Goal: Feedback & Contribution: Leave review/rating

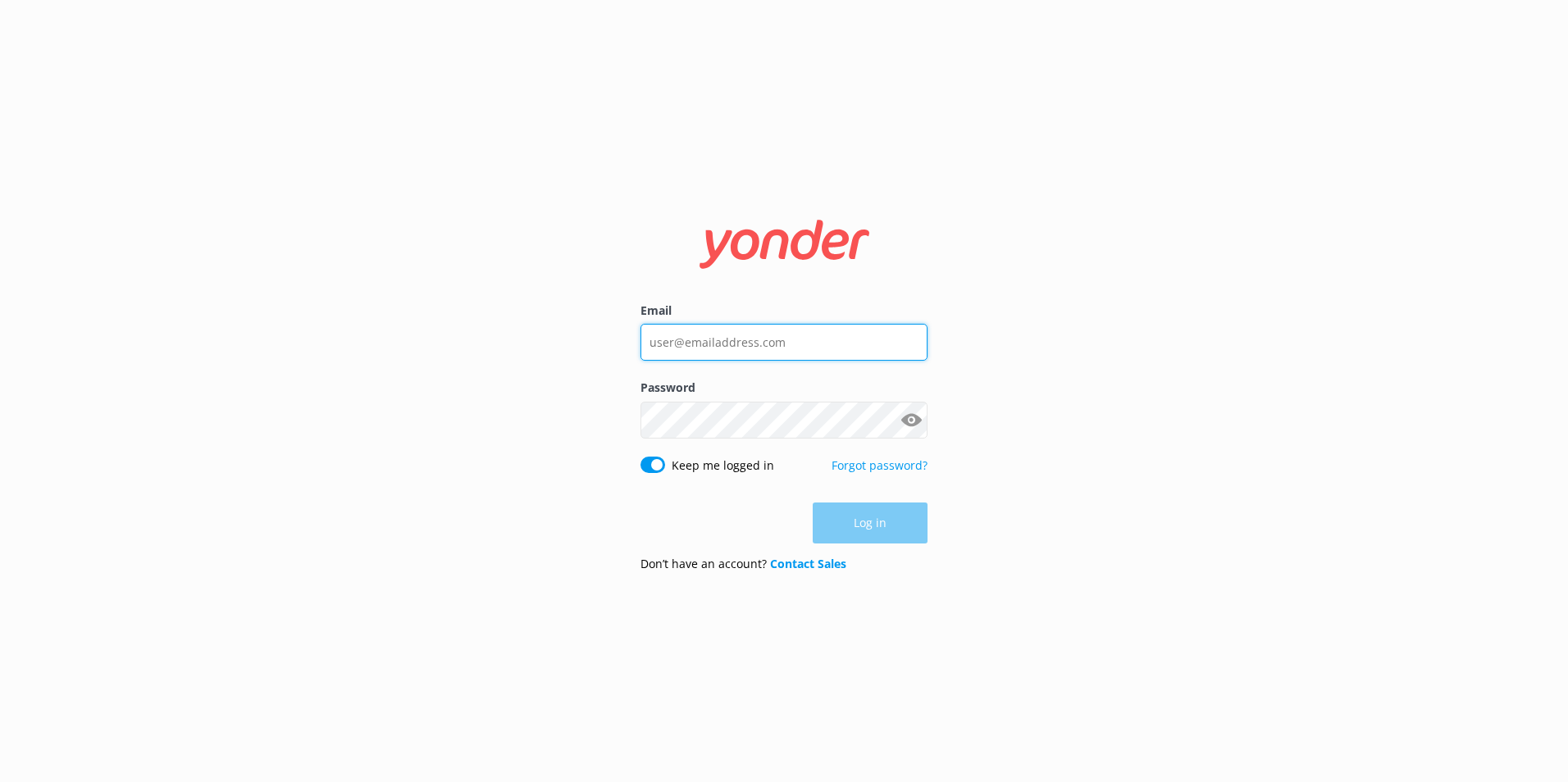
type input "[PERSON_NAME][EMAIL_ADDRESS][PERSON_NAME][DOMAIN_NAME]"
drag, startPoint x: 1120, startPoint y: 504, endPoint x: 1056, endPoint y: 527, distance: 68.0
click at [1113, 510] on div "Email [PERSON_NAME][EMAIL_ADDRESS][PERSON_NAME][DOMAIN_NAME] Password Show pass…" at bounding box center [784, 391] width 1568 height 782
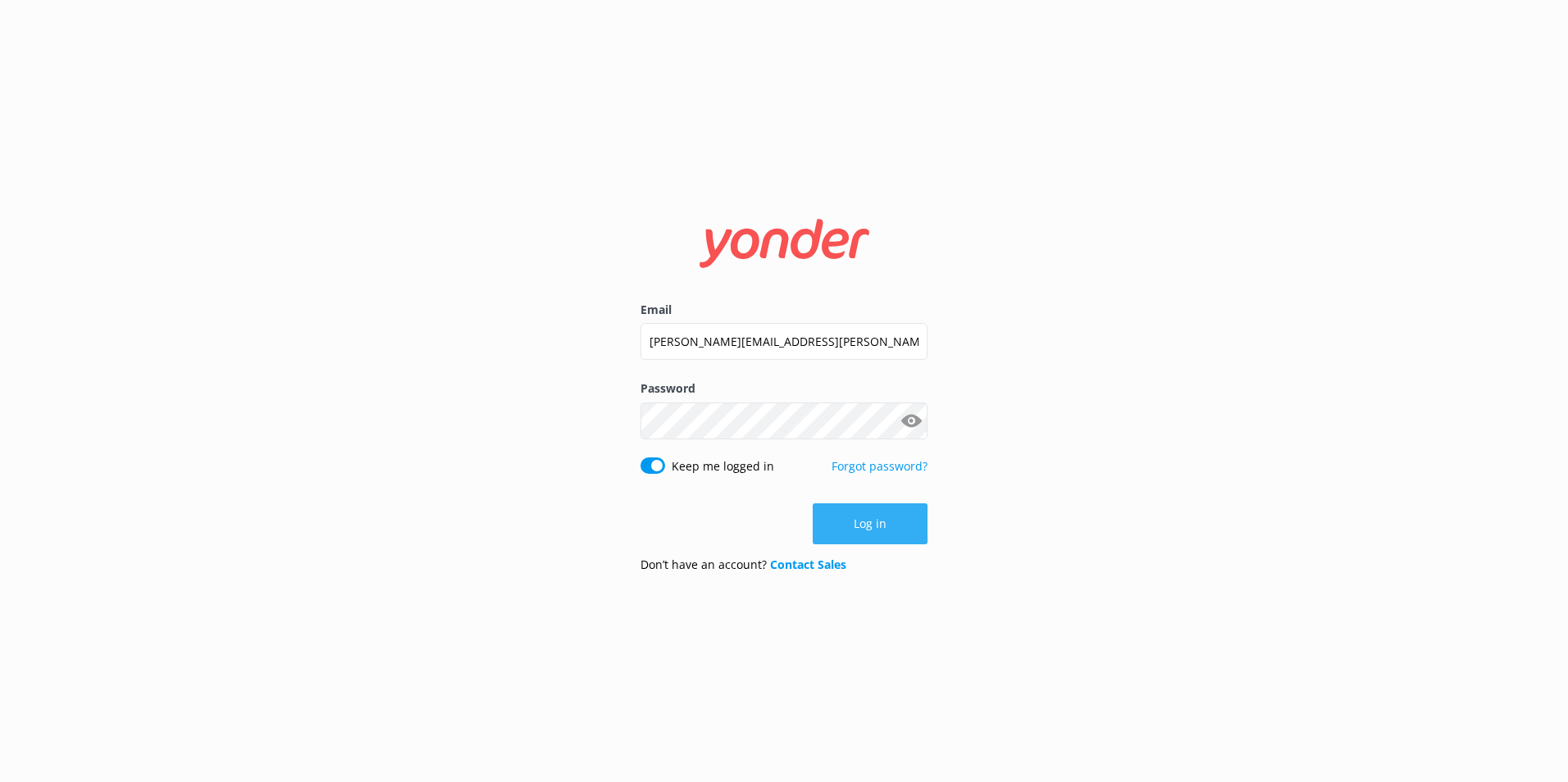
click at [920, 539] on button "Log in" at bounding box center [870, 524] width 115 height 41
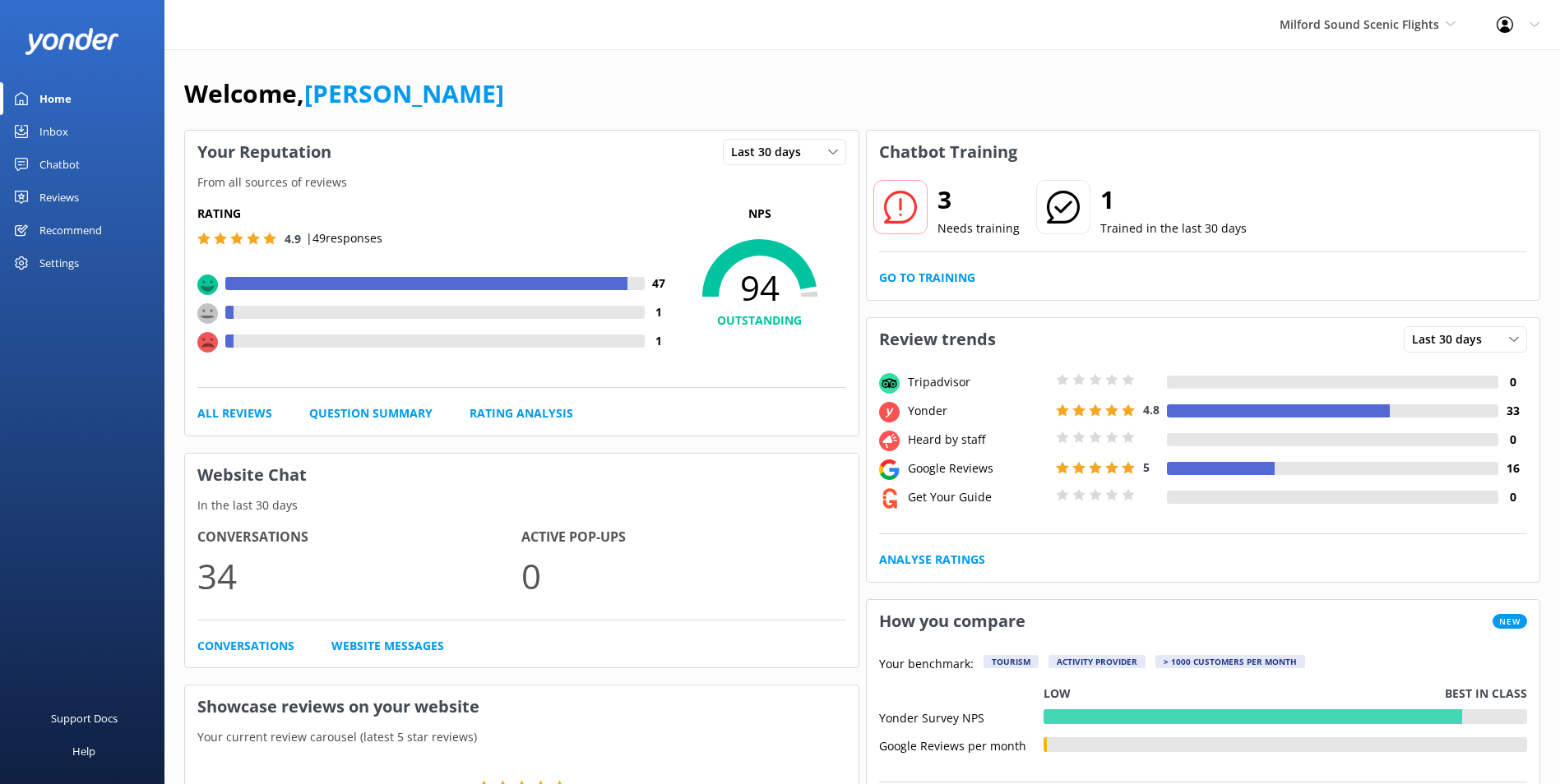
click at [964, 292] on div "3 Needs training 1 Trained in the last 30 days Go to Training" at bounding box center [1204, 237] width 673 height 127
click at [969, 270] on link "Go to Training" at bounding box center [927, 277] width 96 height 18
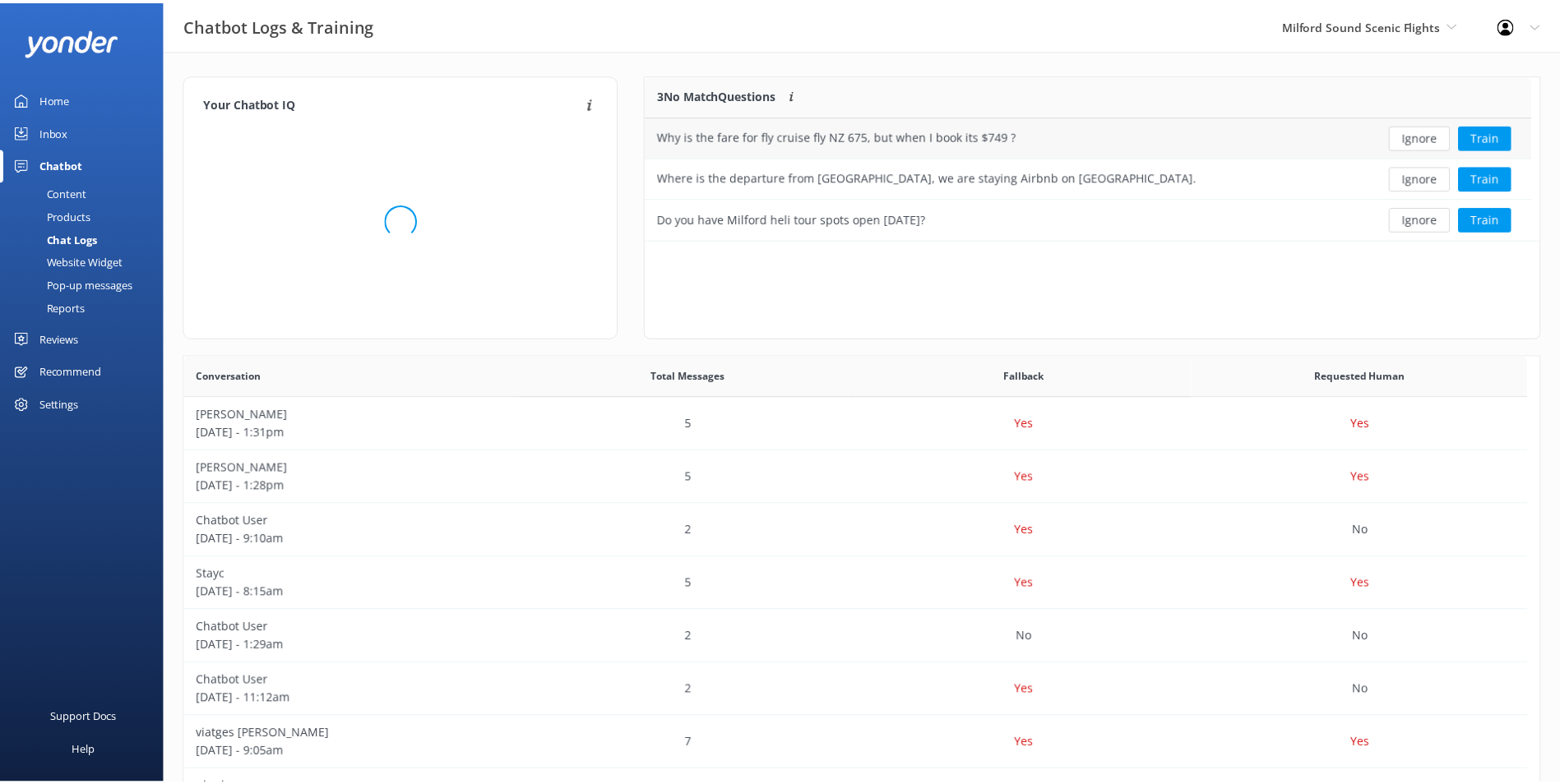
scroll to position [153, 880]
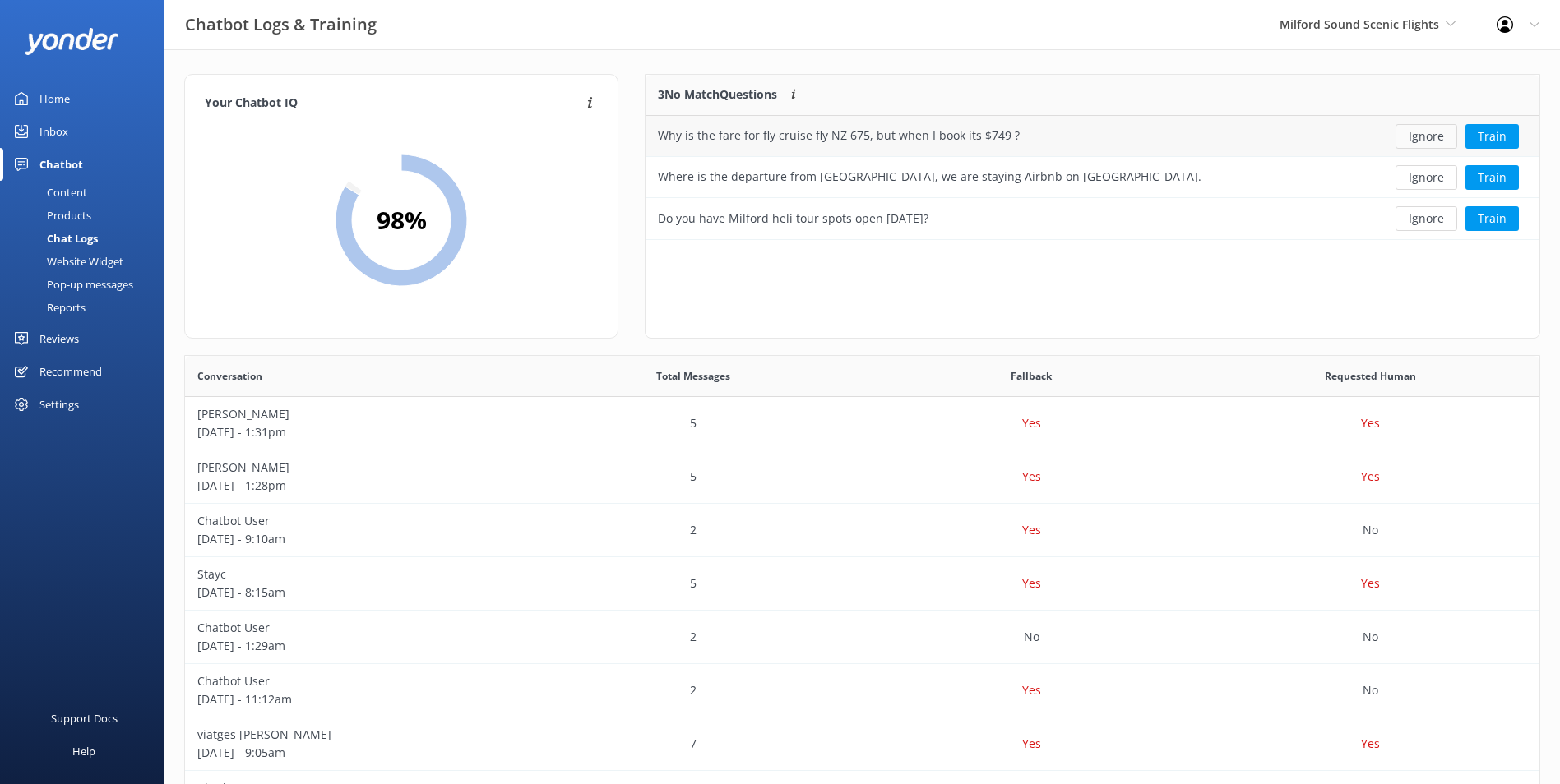
click at [1441, 128] on button "Ignore" at bounding box center [1427, 137] width 62 height 25
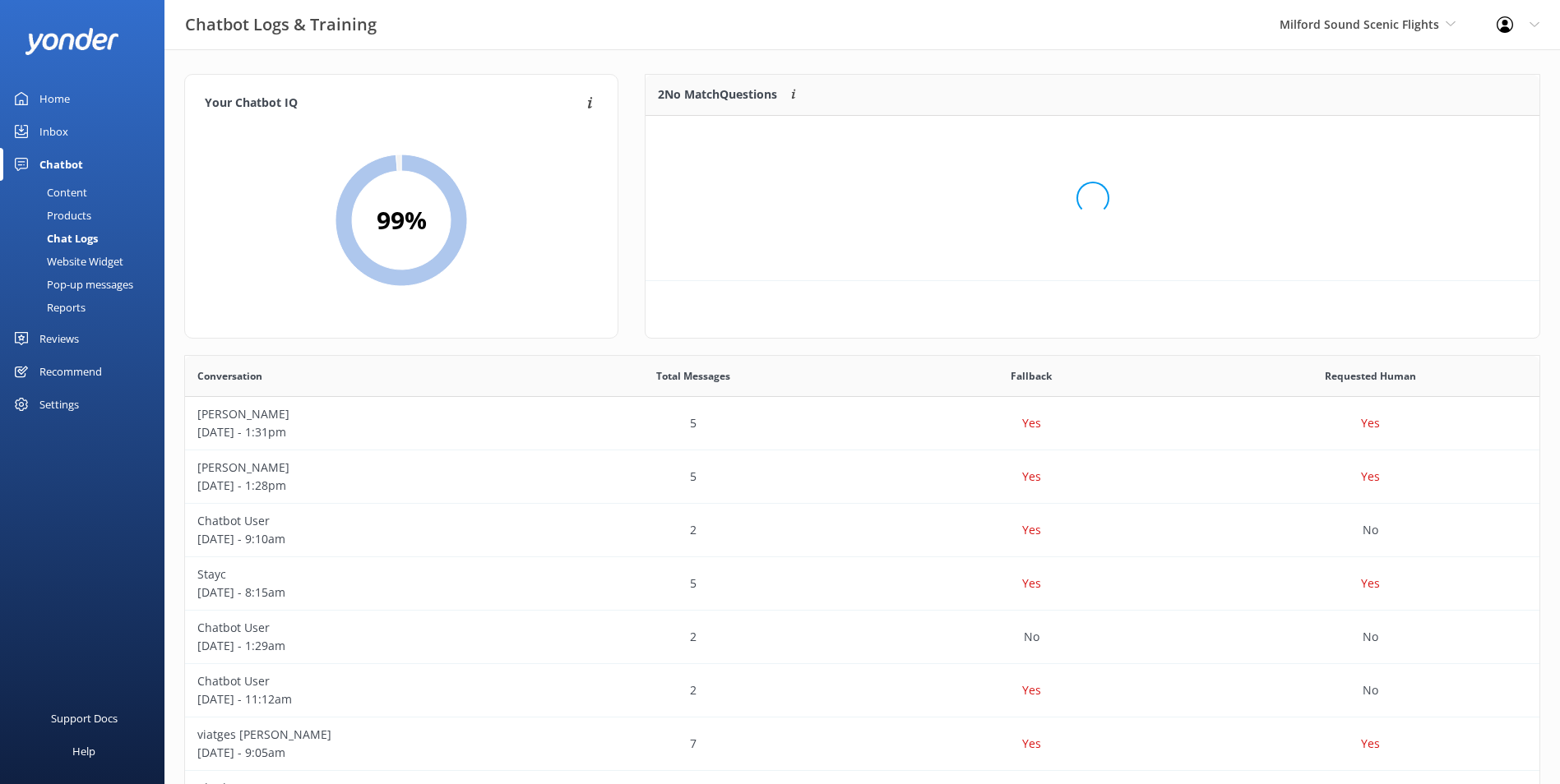
click at [1441, 128] on div "Loading.." at bounding box center [1092, 198] width 861 height 784
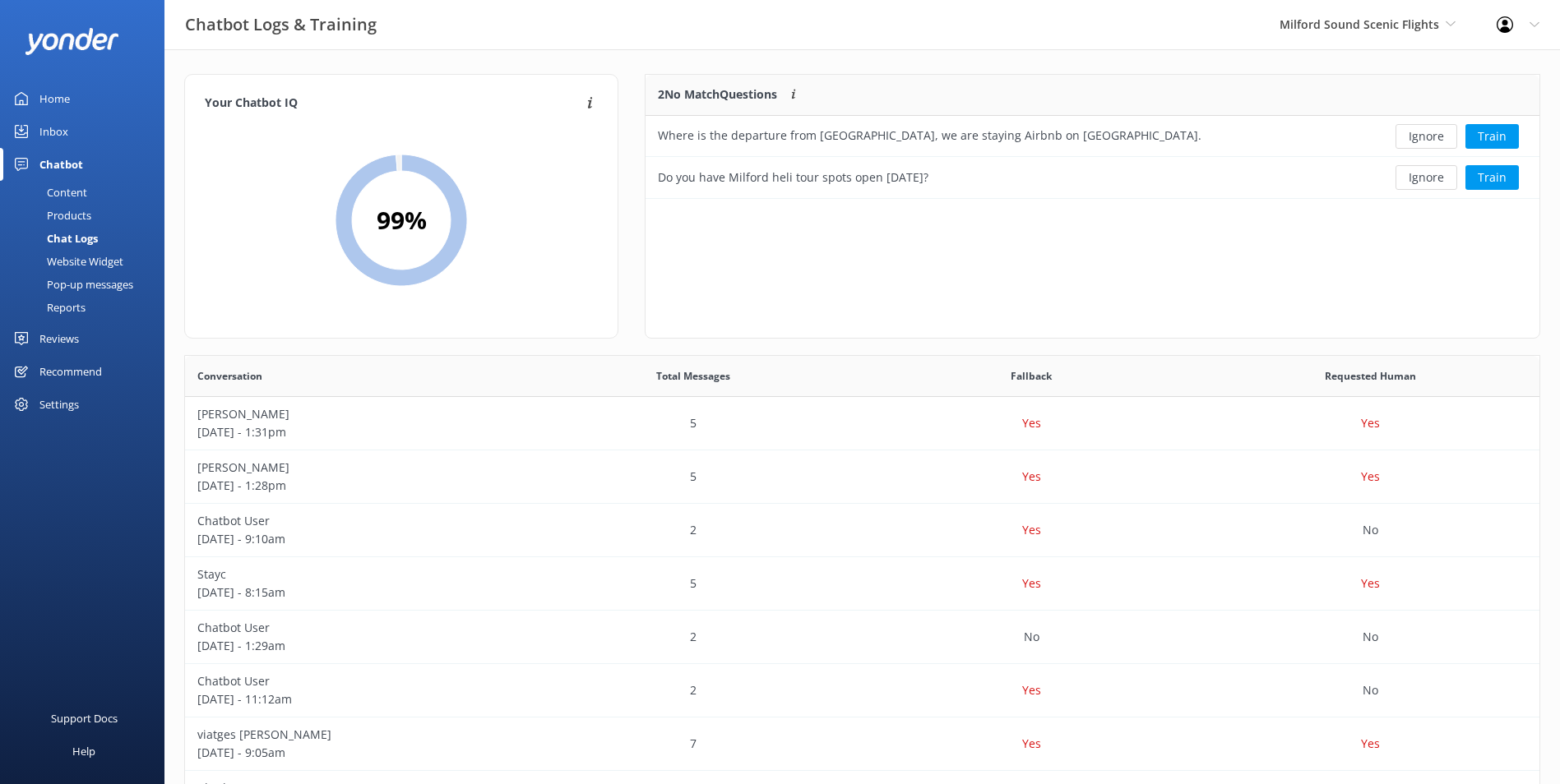
scroll to position [112, 880]
click at [1439, 135] on button "Ignore" at bounding box center [1427, 137] width 62 height 25
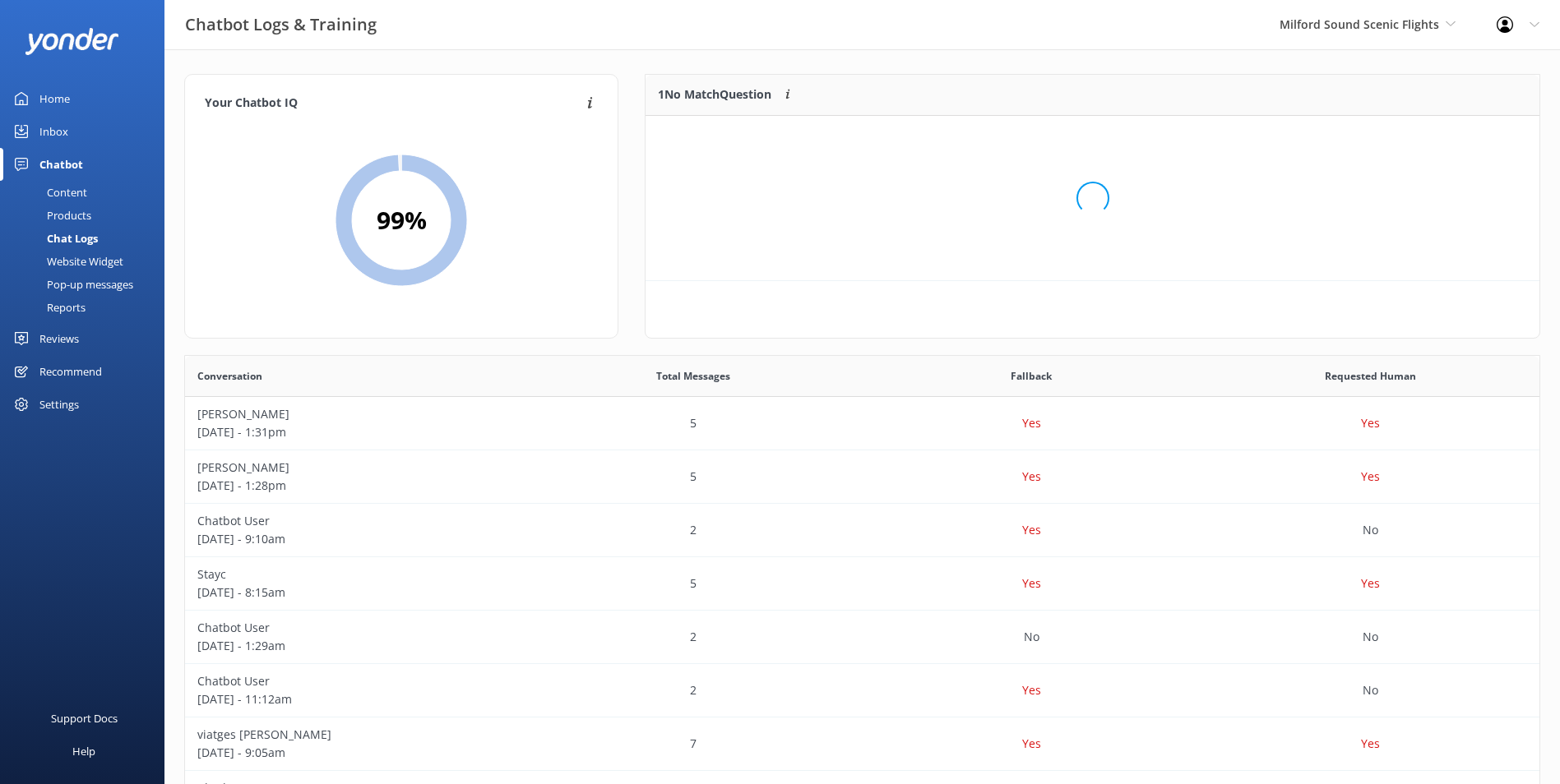
scroll to position [70, 880]
click at [1439, 135] on button "Ignore" at bounding box center [1427, 137] width 62 height 25
click at [64, 132] on div "Inbox" at bounding box center [54, 131] width 29 height 33
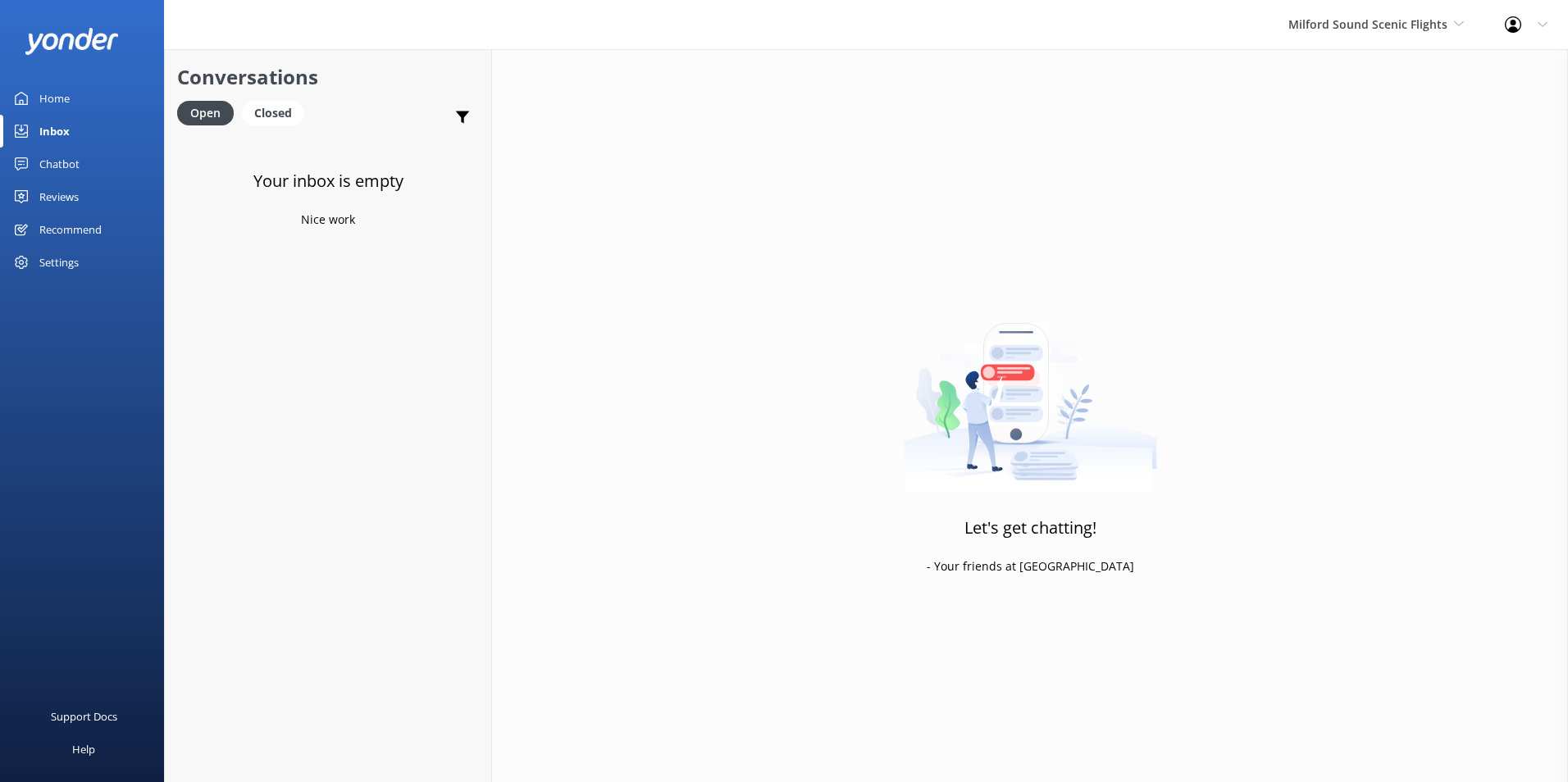
click at [73, 93] on link "Home" at bounding box center [82, 98] width 164 height 33
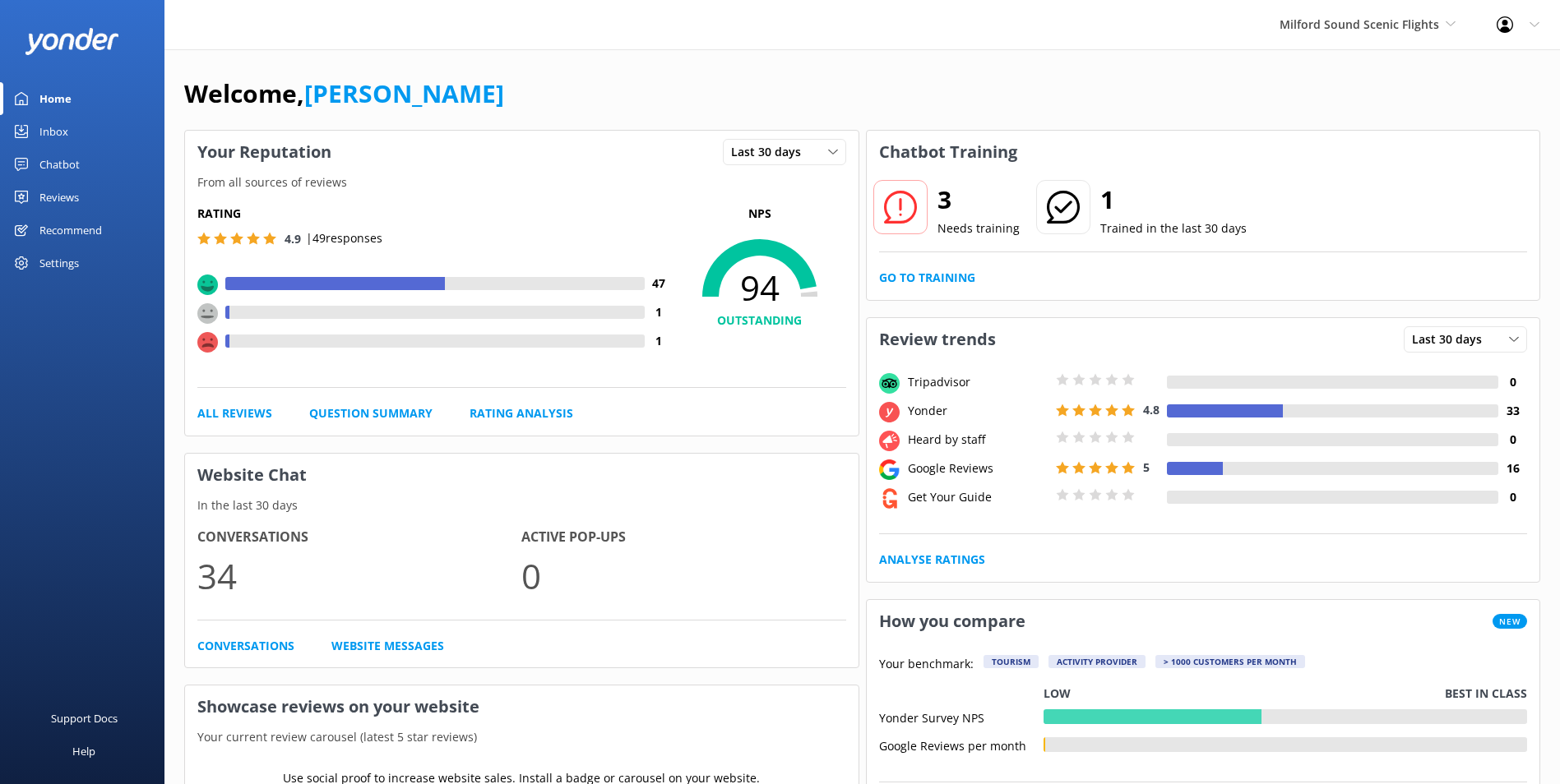
click at [58, 138] on div "Inbox" at bounding box center [54, 131] width 29 height 33
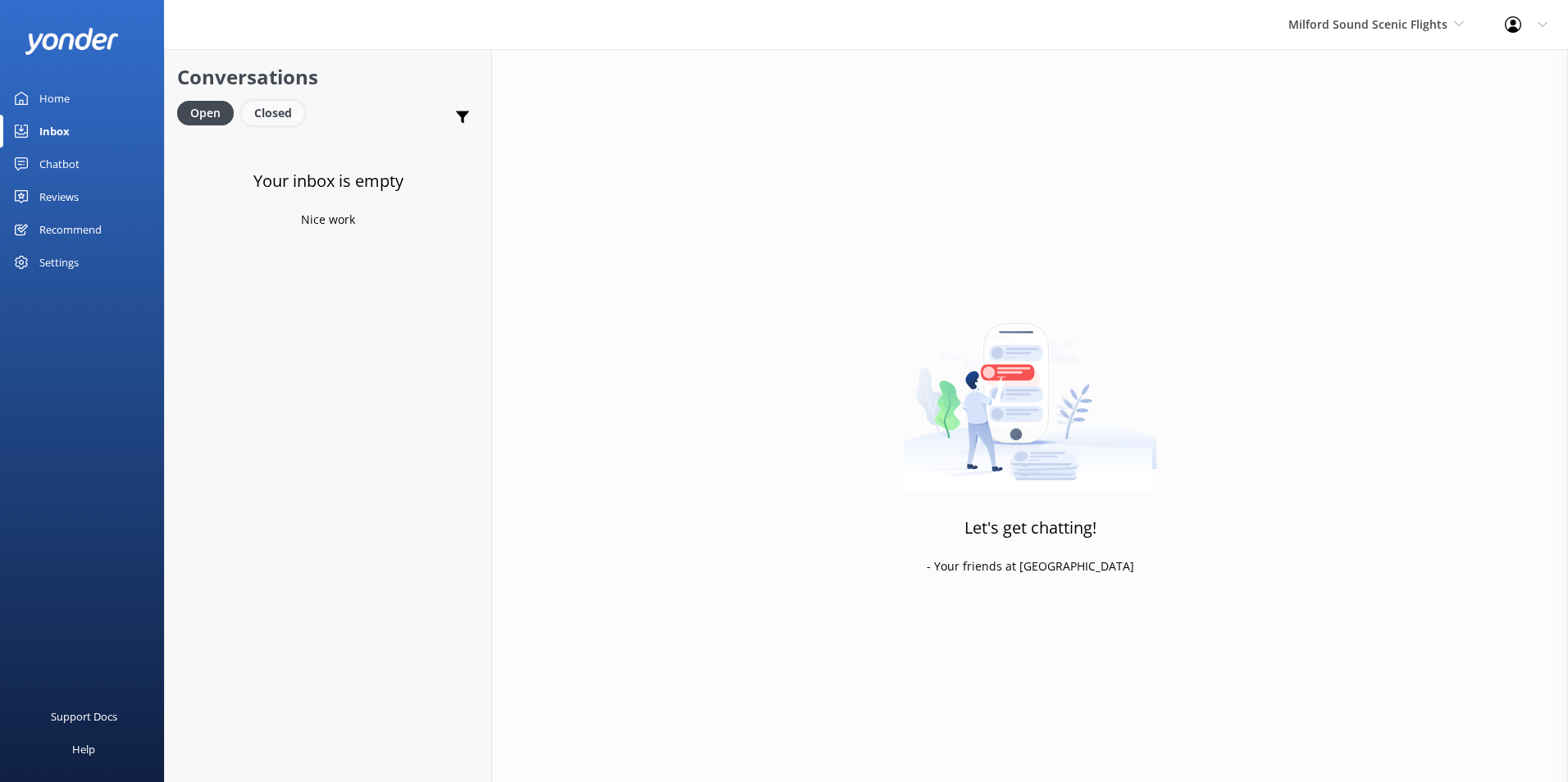
click at [251, 119] on div "Closed" at bounding box center [272, 113] width 62 height 25
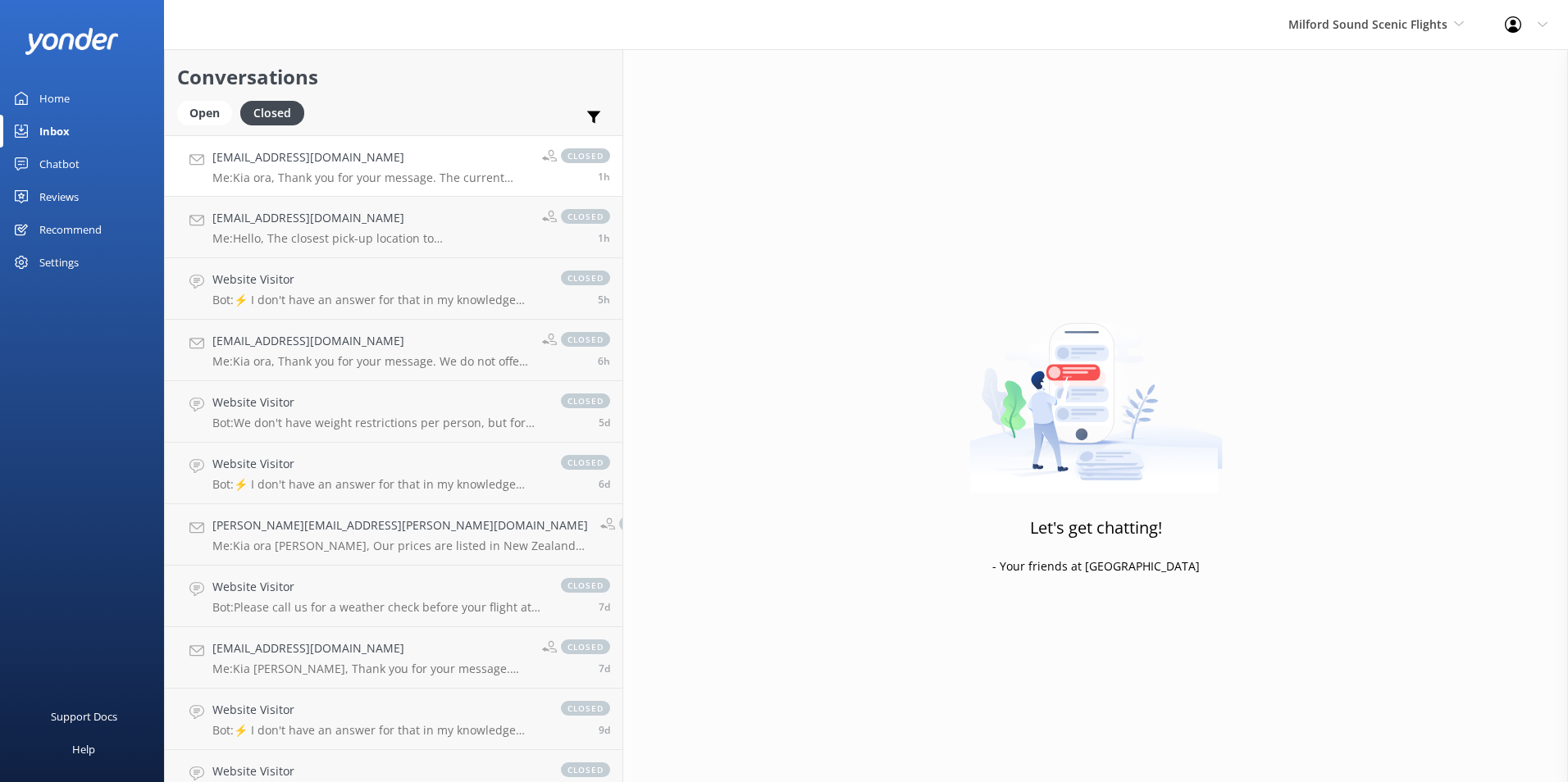
click at [339, 175] on p "Me: Kia ora, Thank you for your message. The current price is $675, but it will…" at bounding box center [371, 177] width 317 height 15
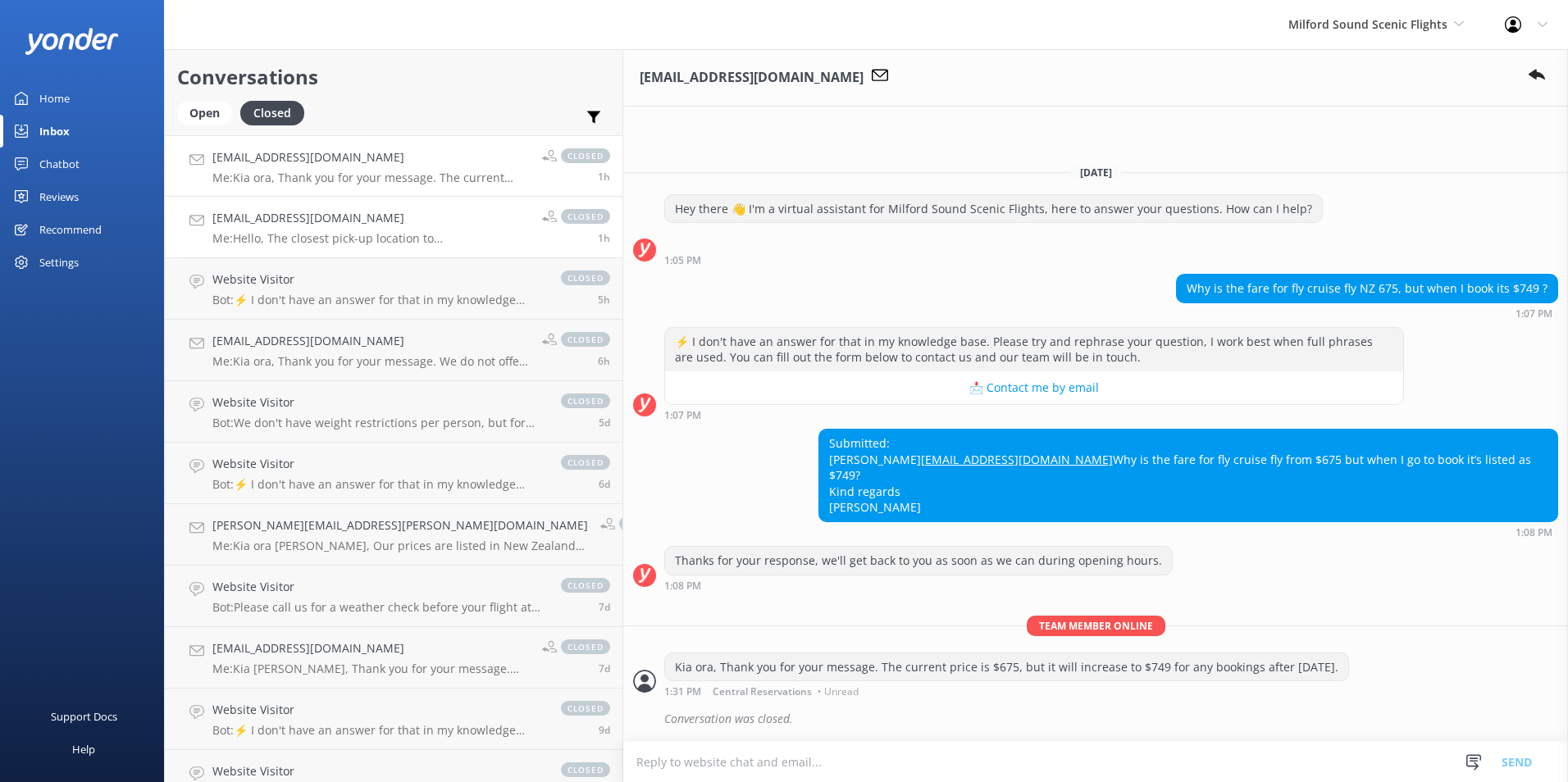
click at [306, 246] on link "annadriesen1@gmail.com Me: Hello, The closest pick-up location to Lake Street i…" at bounding box center [394, 228] width 458 height 62
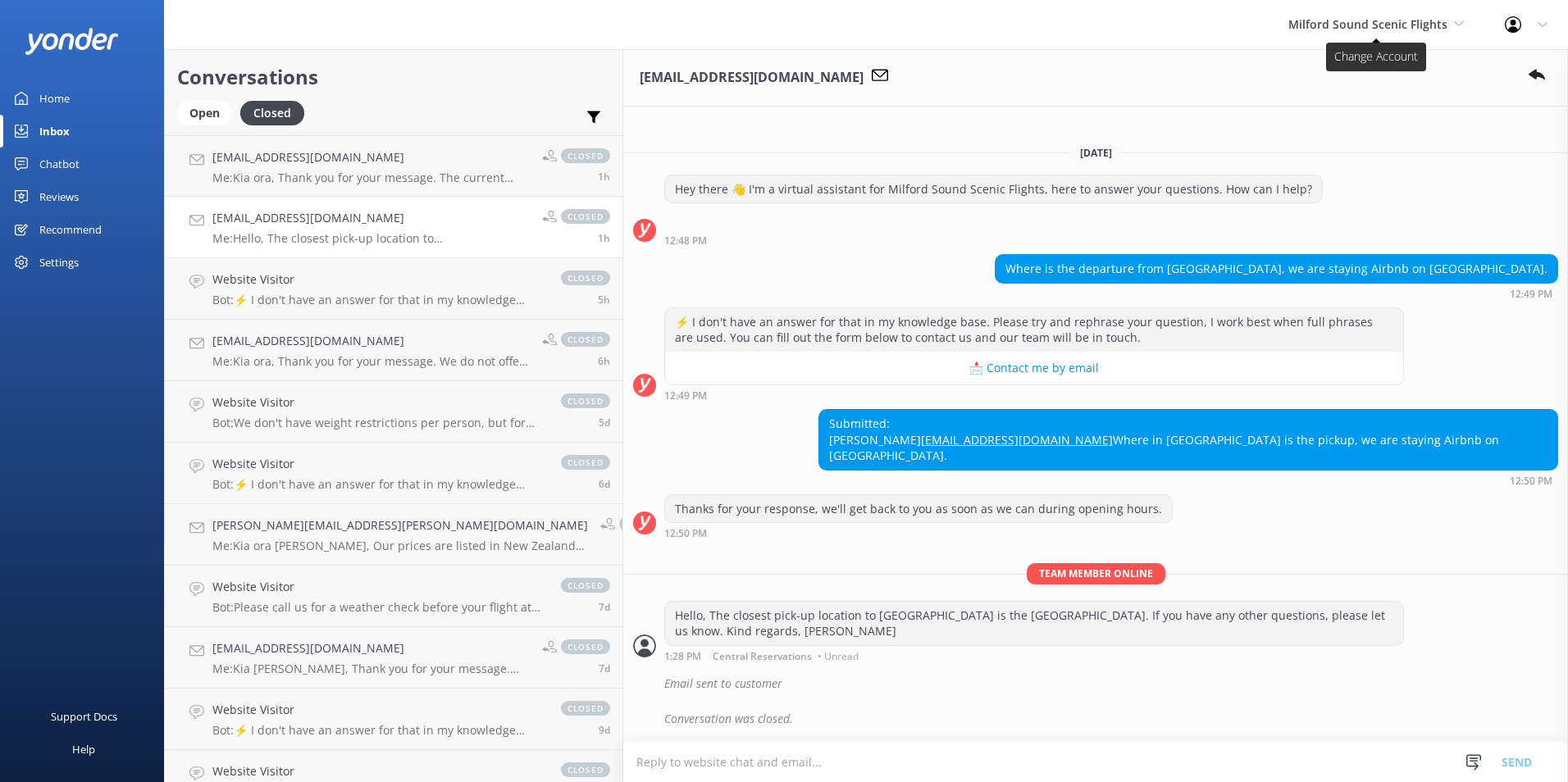
click at [1374, 31] on span "Milford Sound Scenic Flights" at bounding box center [1368, 25] width 159 height 16
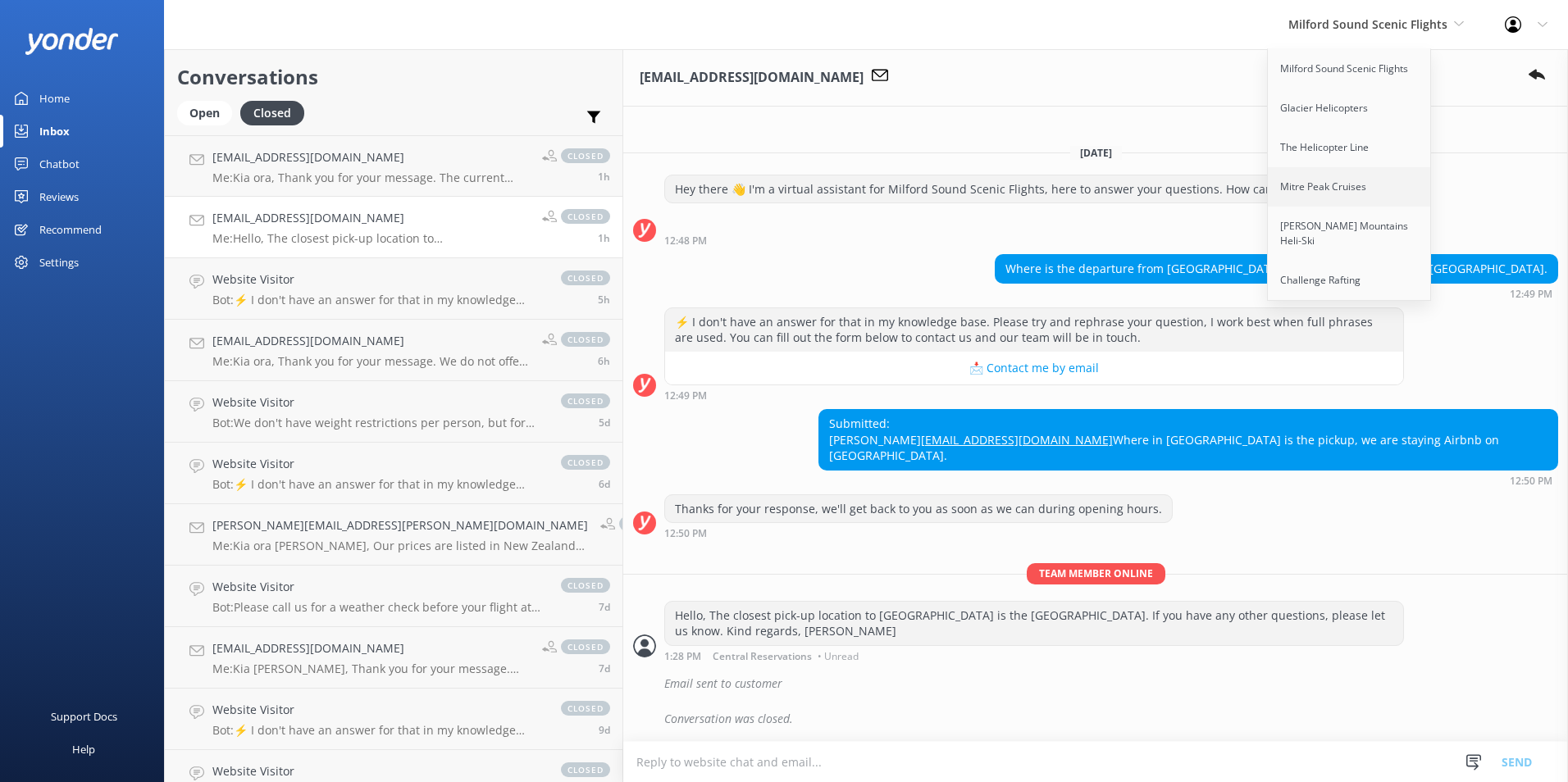
click at [1307, 186] on link "Mitre Peak Cruises" at bounding box center [1350, 186] width 164 height 40
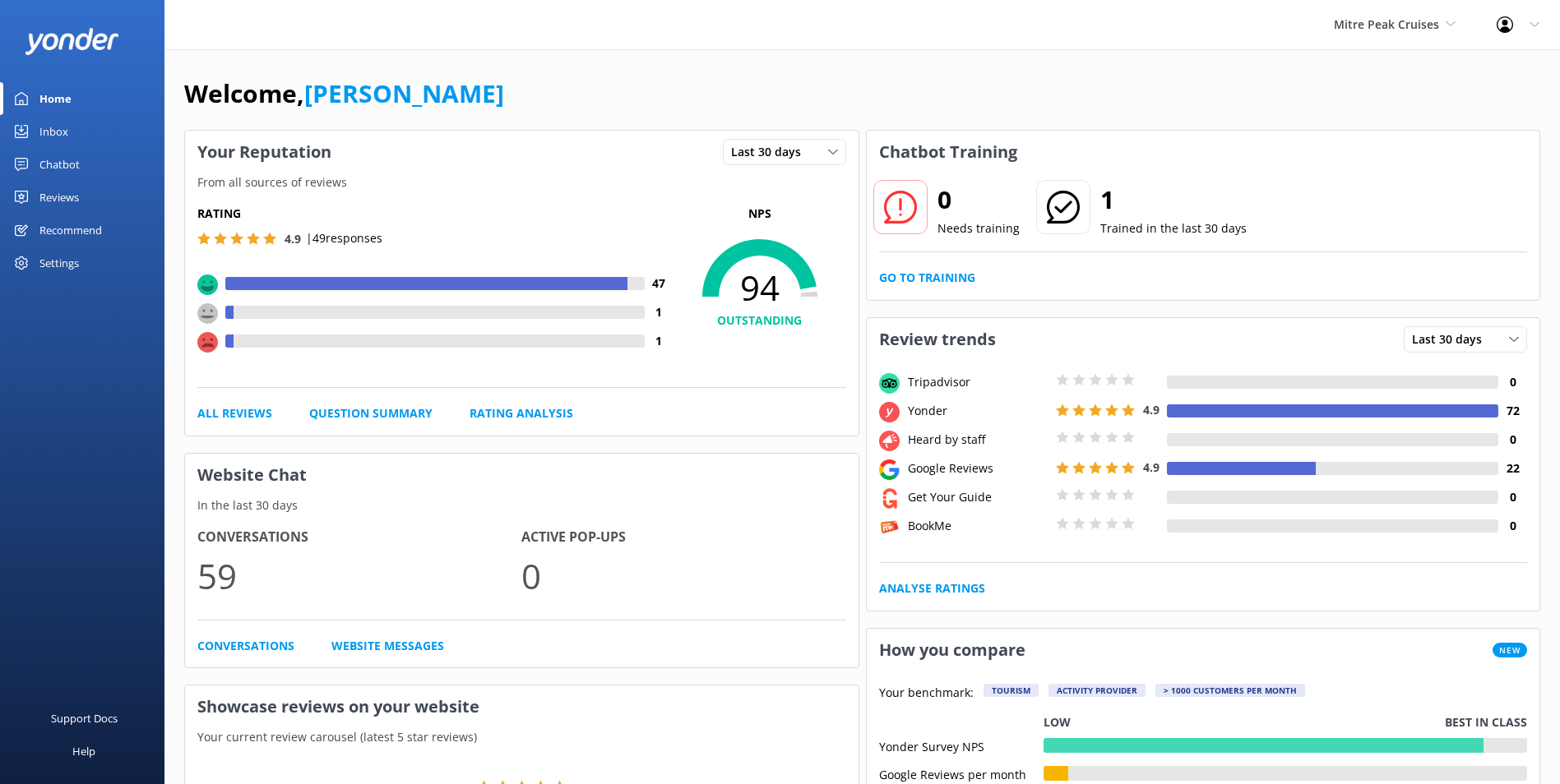
click at [77, 166] on div "Chatbot" at bounding box center [60, 164] width 41 height 33
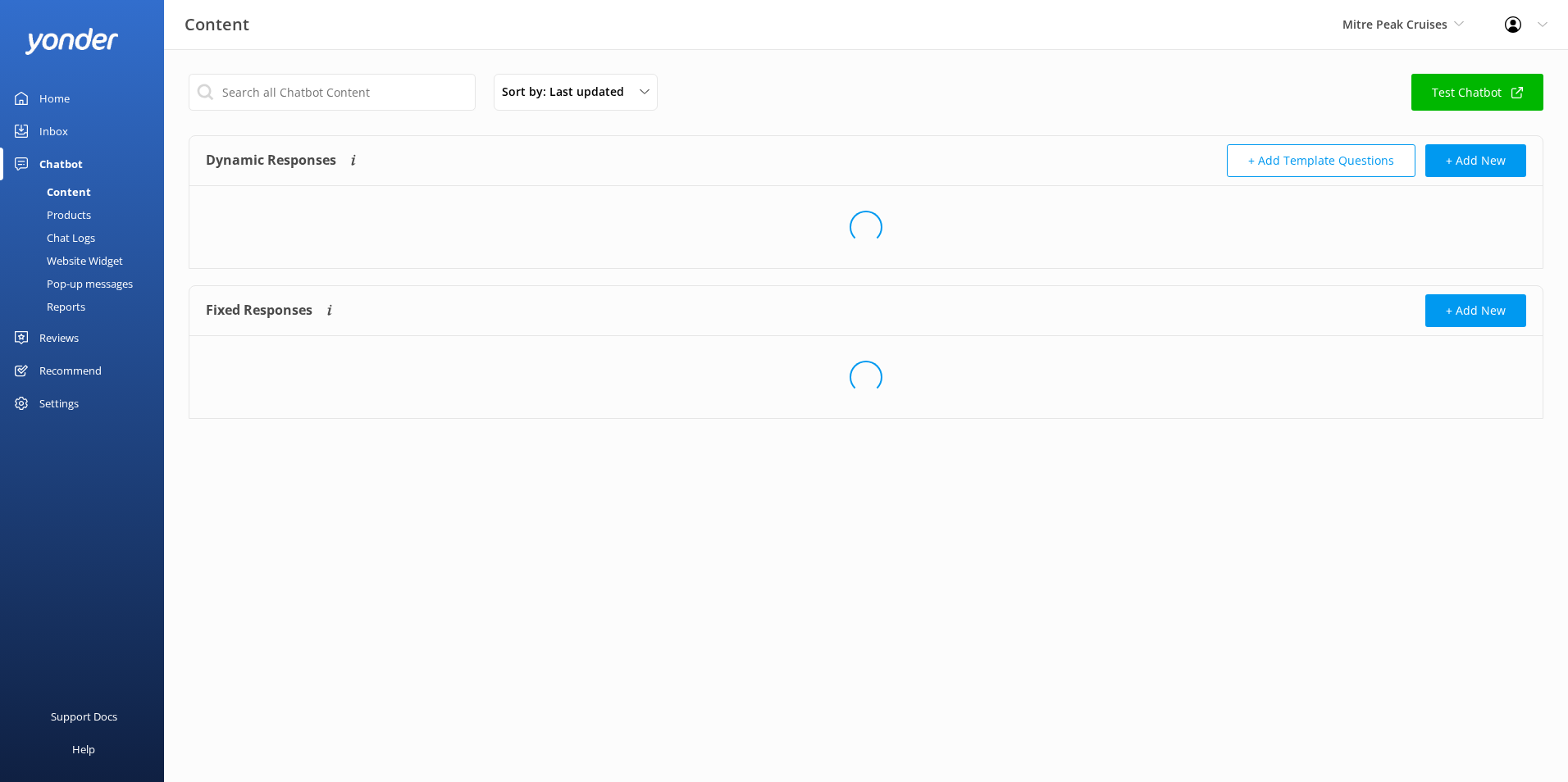
click at [68, 192] on div "Content" at bounding box center [50, 192] width 81 height 23
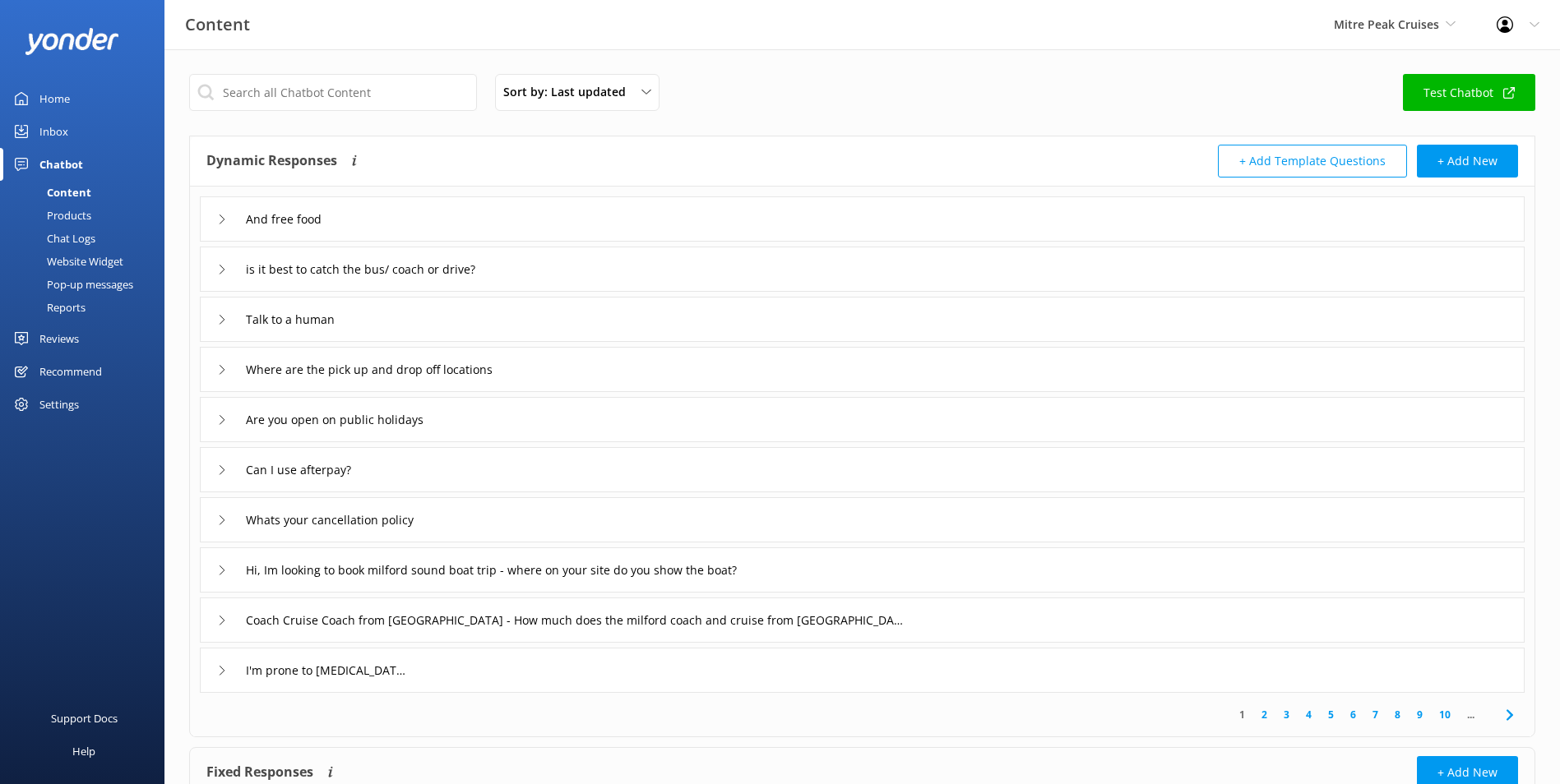
click at [55, 343] on div "Reviews" at bounding box center [59, 338] width 40 height 33
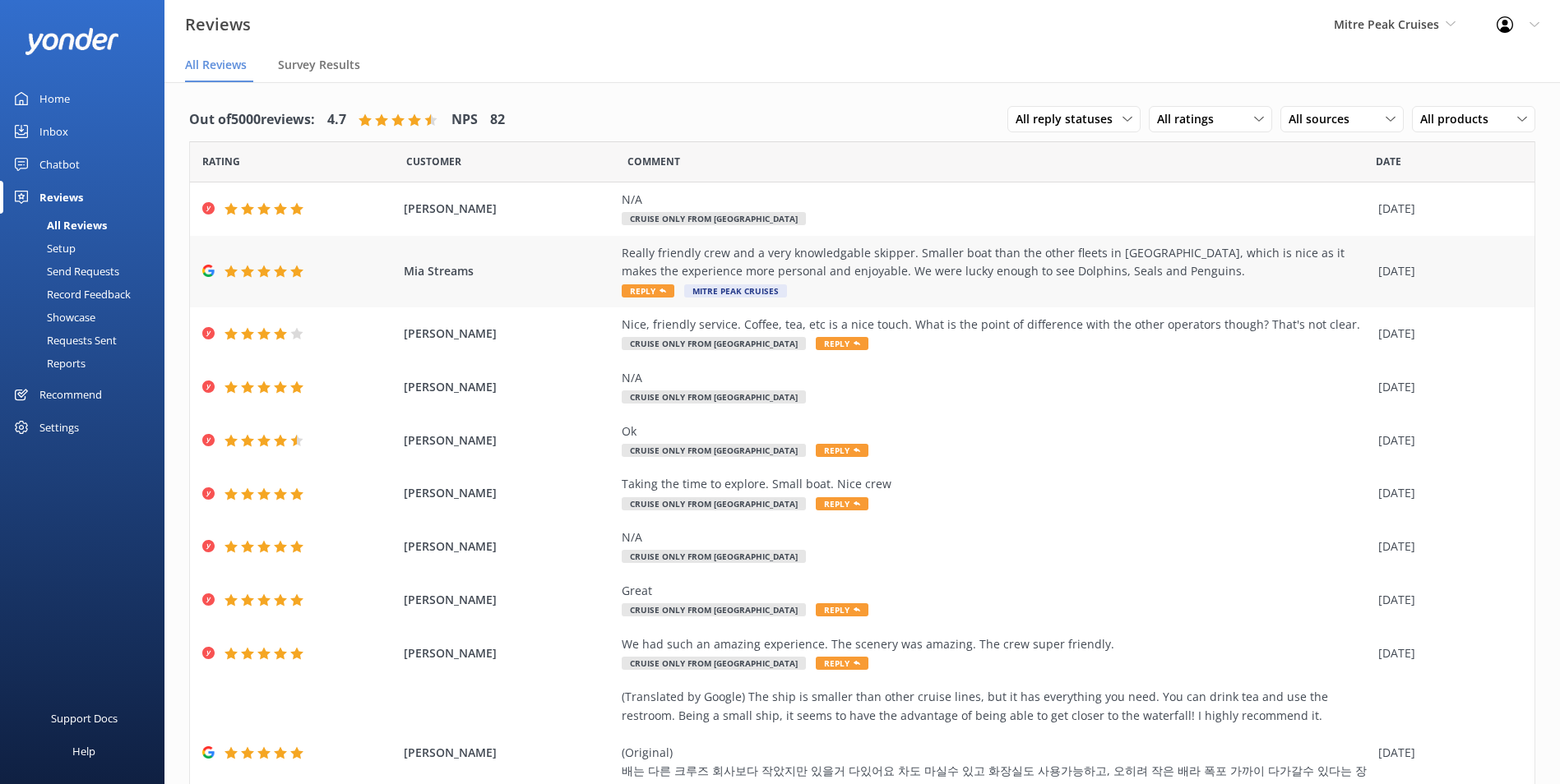
click at [1185, 267] on div "Really friendly crew and a very knowledgable skipper. Smaller boat than the oth…" at bounding box center [995, 263] width 748 height 37
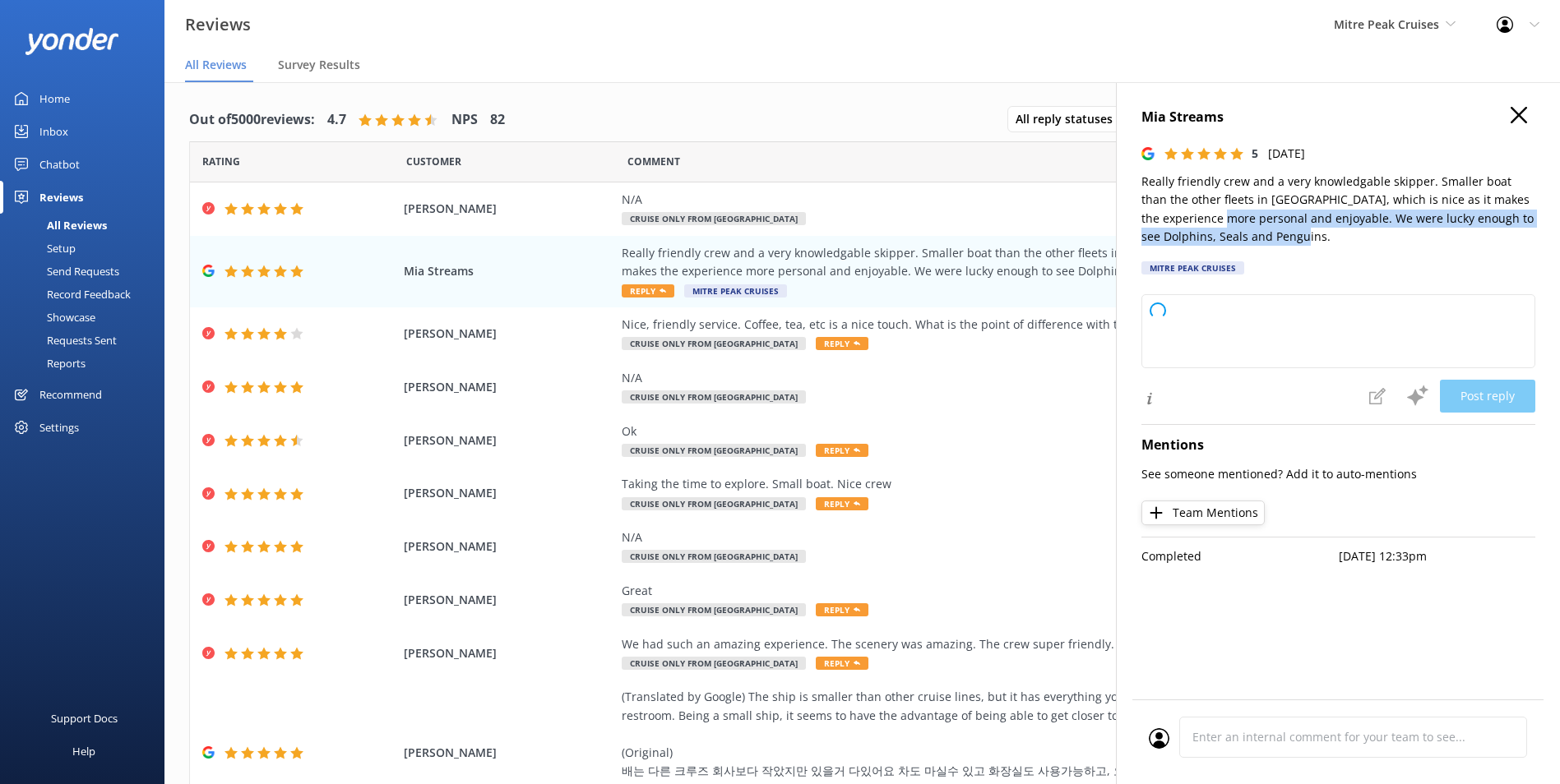
type textarea "Thank you so much for your wonderful review! We're delighted to hear you enjoye…"
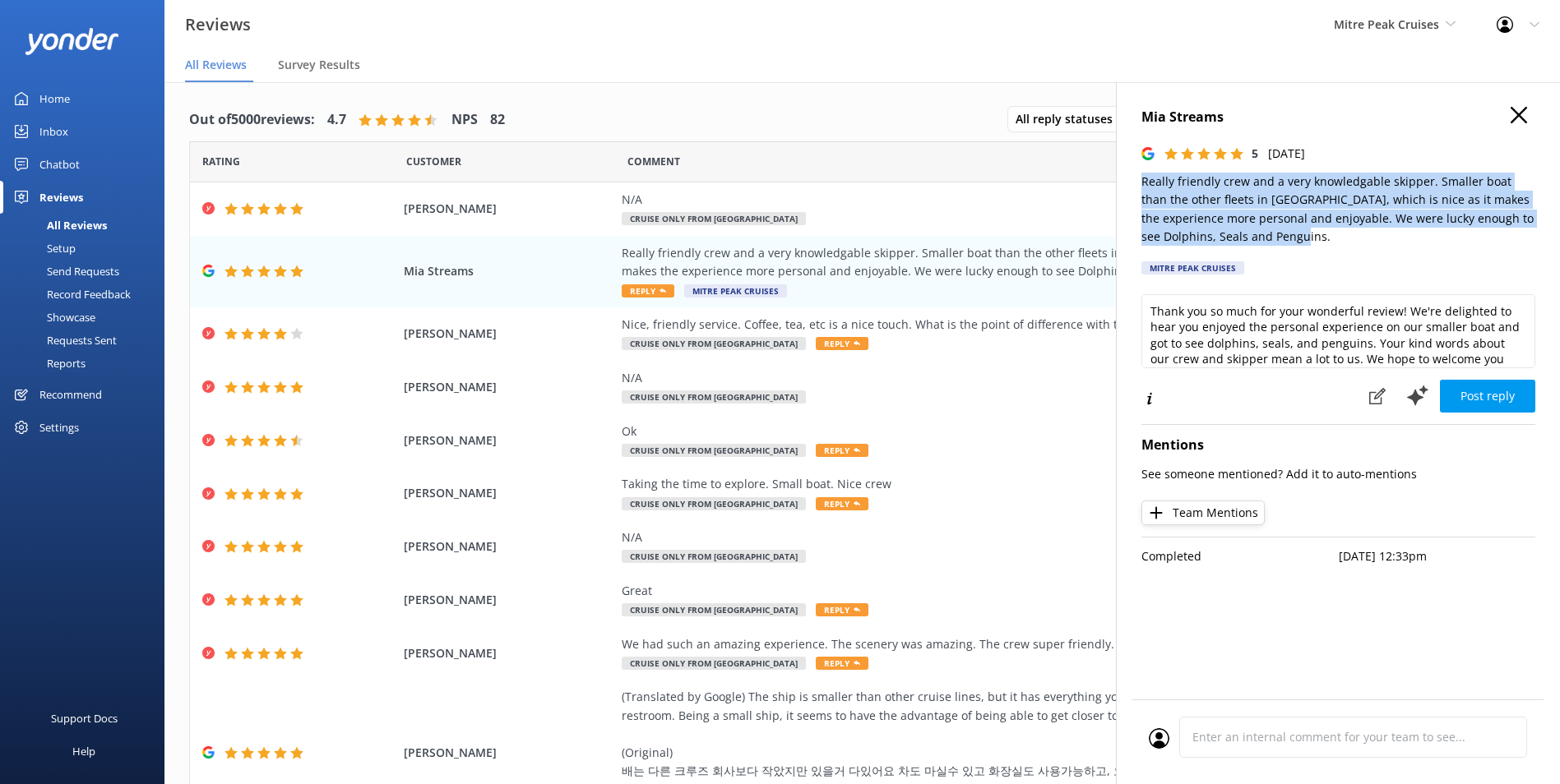
drag, startPoint x: 1249, startPoint y: 239, endPoint x: 1140, endPoint y: 182, distance: 123.0
click at [1140, 182] on div "Mia Streams 5 Tue, 16th Sep 2025 Really friendly crew and a very knowledgable s…" at bounding box center [1338, 474] width 444 height 784
copy p "Really friendly crew and a very knowledgable skipper. Smaller boat than the oth…"
